Goal: Information Seeking & Learning: Learn about a topic

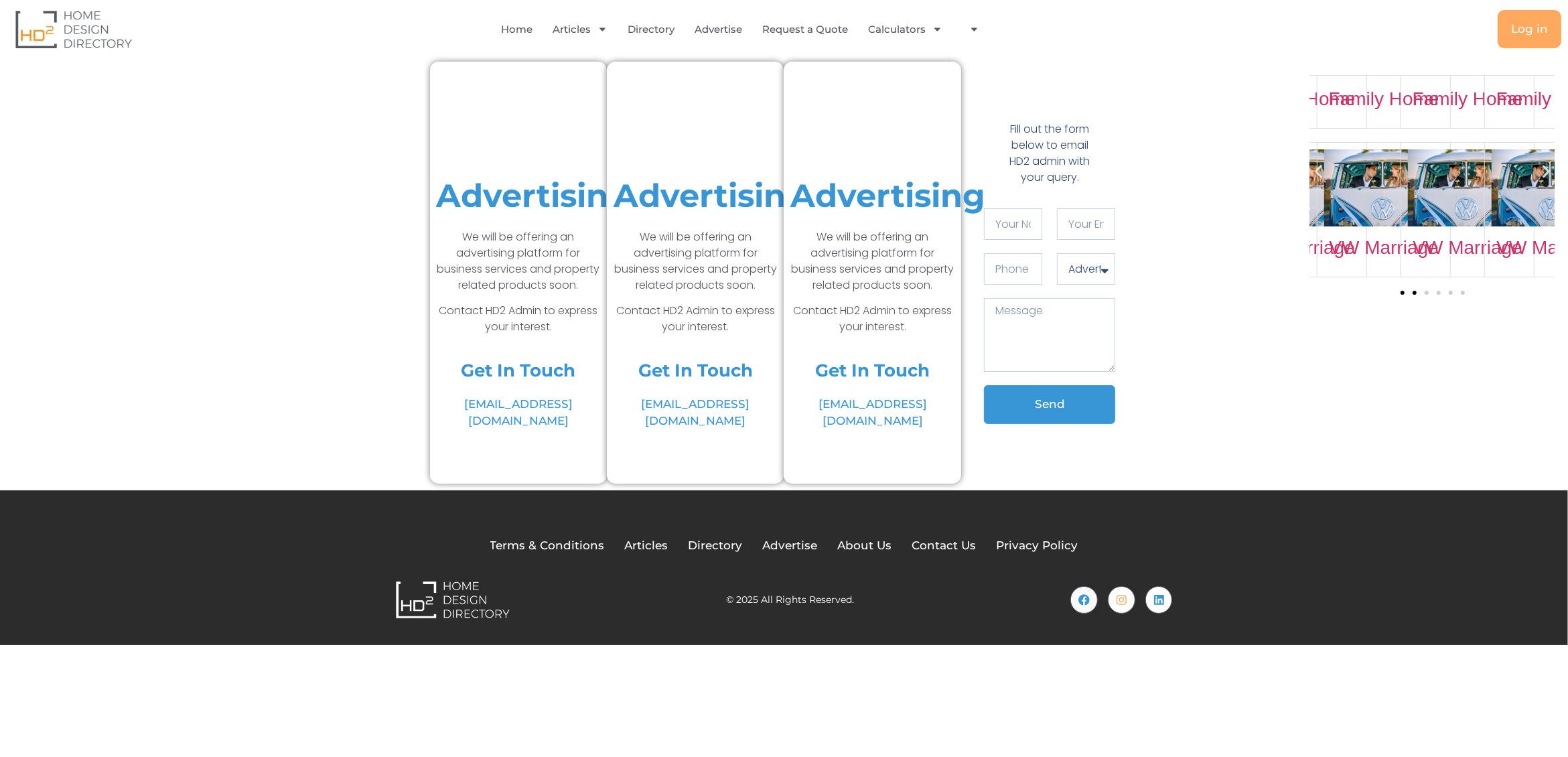
click at [1413, 293] on span "Go to slide 2" at bounding box center [1414, 292] width 4 height 4
click at [1427, 294] on span "Go to slide 3" at bounding box center [1426, 292] width 4 height 4
click at [1546, 169] on icon "Next slide" at bounding box center [1546, 171] width 7 height 13
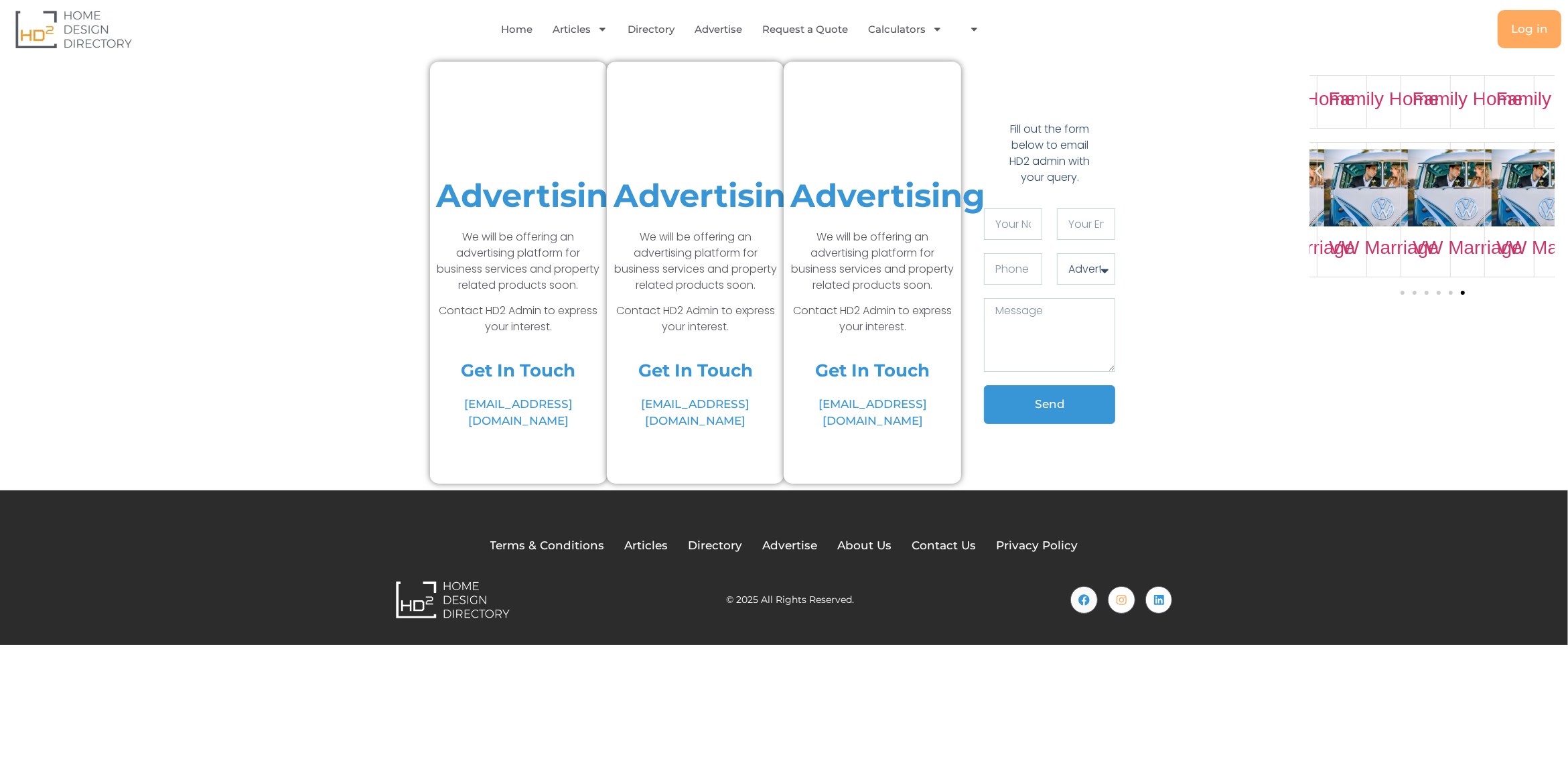
click at [1546, 169] on icon "Next slide" at bounding box center [1546, 171] width 7 height 13
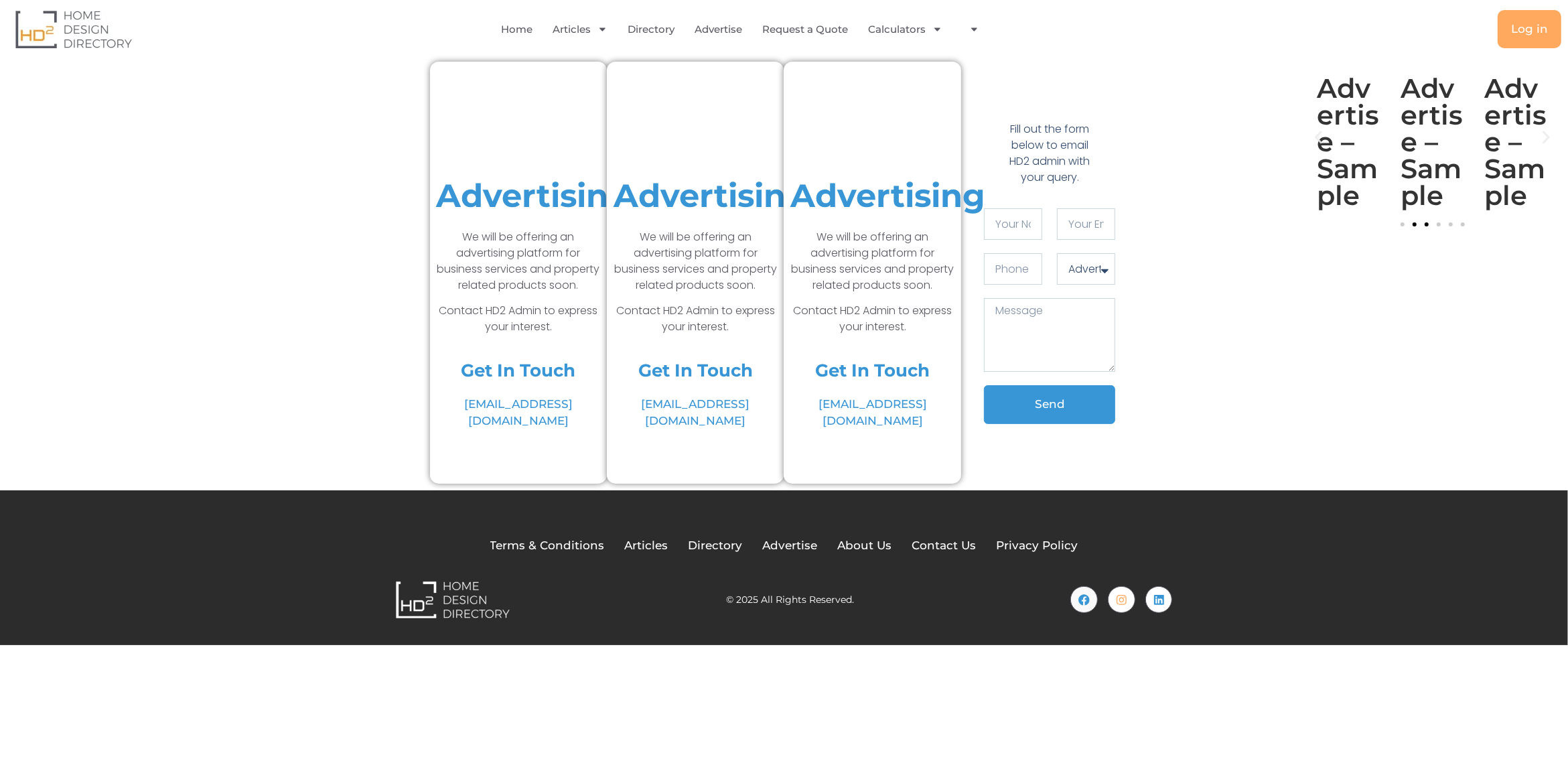
click at [1425, 225] on span "Go to slide 3" at bounding box center [1426, 224] width 4 height 4
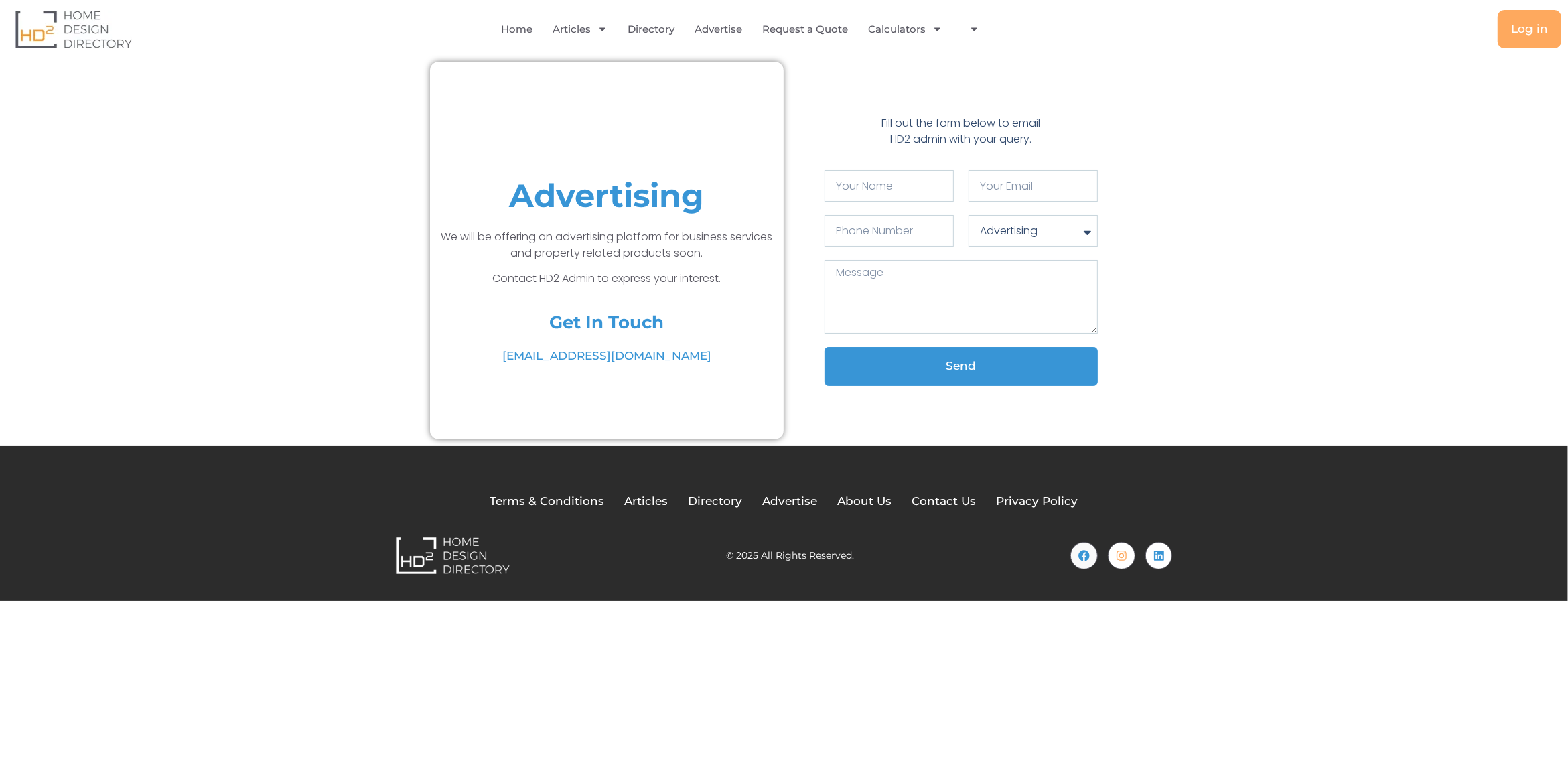
click at [285, 135] on div "Advertising We will be offering an advertising platform for business services a…" at bounding box center [784, 250] width 1012 height 378
